Goal: Information Seeking & Learning: Learn about a topic

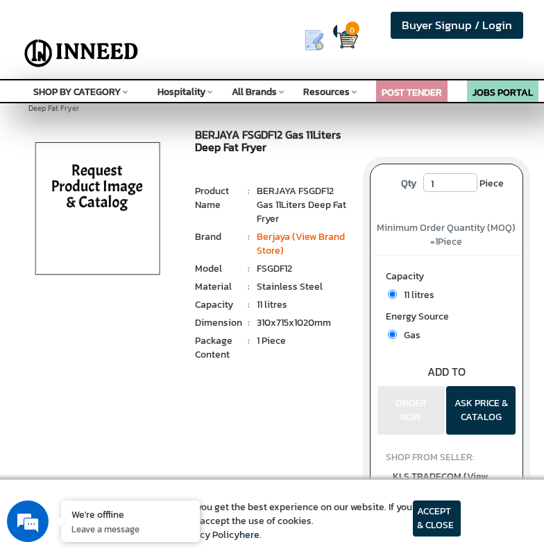
click at [306, 343] on li "1 Piece" at bounding box center [303, 341] width 92 height 14
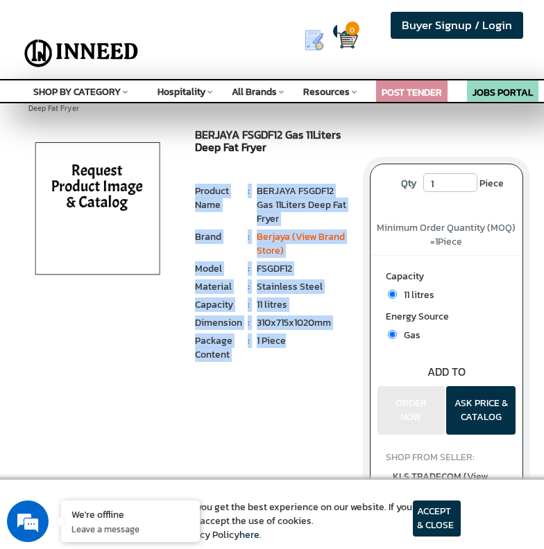
drag, startPoint x: 289, startPoint y: 341, endPoint x: 197, endPoint y: 191, distance: 175.0
click at [197, 191] on ul "1 Piece : Product Name : BERJAYA FSGDF12 Gas 11Liters Deep Fat Fryer Brand : [G…" at bounding box center [271, 275] width 153 height 182
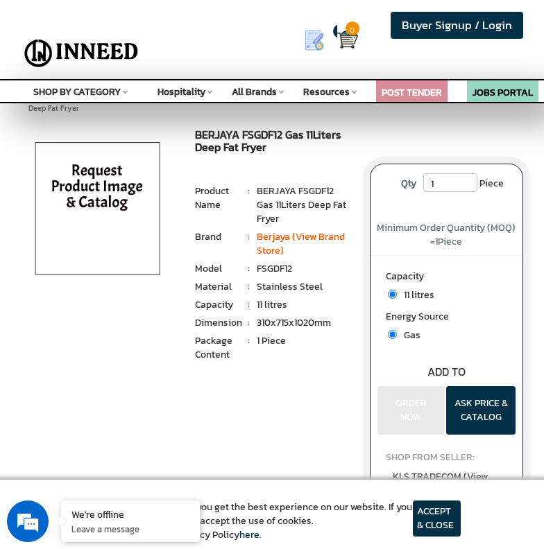
click at [261, 388] on div "BERJAYA FSGDF12 Gas 11Liters Deep Fat Fryer MRP: ₹ 0.00 Unit Selling Price: ₹ 0…" at bounding box center [271, 272] width 174 height 286
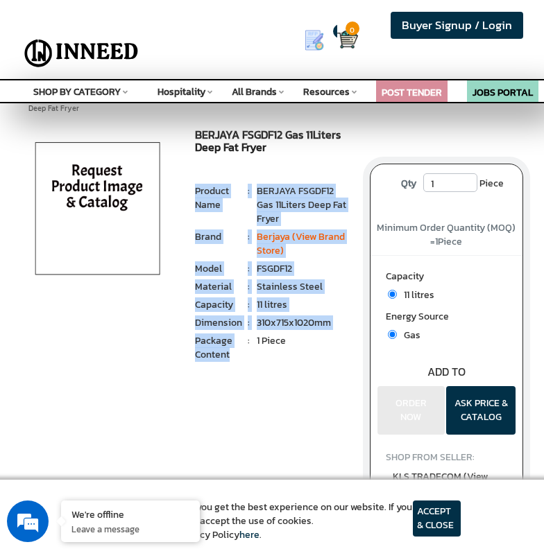
drag, startPoint x: 219, startPoint y: 344, endPoint x: 184, endPoint y: 197, distance: 151.1
click at [184, 197] on div "BERJAYA FSGDF12 Gas 11Liters Deep Fat Fryer MRP: ₹ 0.00 Unit Selling Price: ₹ 0…" at bounding box center [271, 272] width 174 height 286
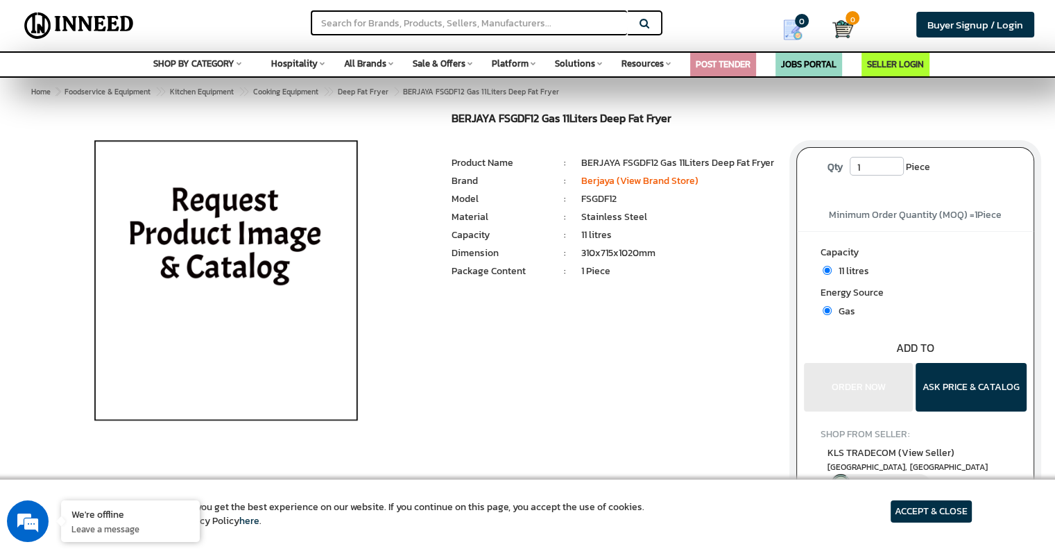
click at [543, 393] on div "BERJAYA FSGDF12 Gas 11Liters Deep Fat Fryer MRP: ₹ 0.00 Unit Selling Price: ₹ 0…" at bounding box center [527, 321] width 1034 height 418
click at [543, 181] on link "Berjaya (View Brand Store)" at bounding box center [639, 180] width 117 height 15
